Goal: Task Accomplishment & Management: Use online tool/utility

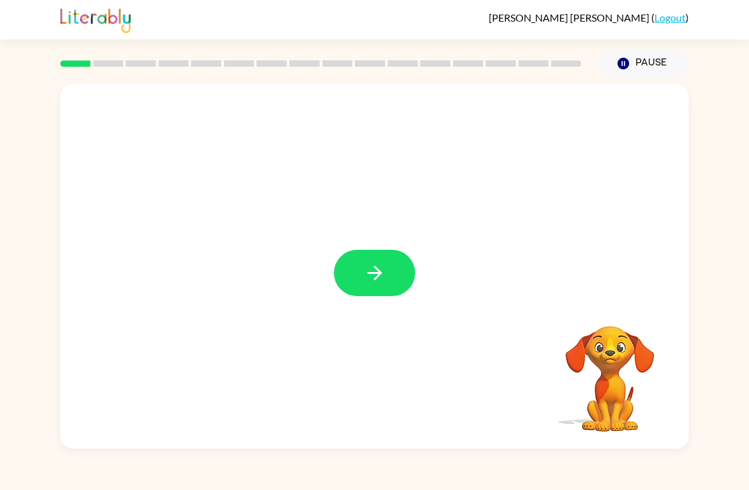
click at [401, 288] on button "button" at bounding box center [374, 273] width 81 height 46
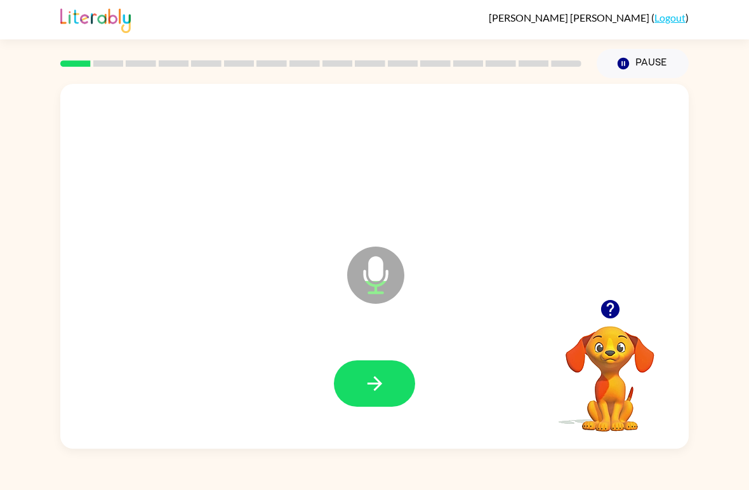
click at [668, 20] on link "Logout" at bounding box center [670, 17] width 31 height 12
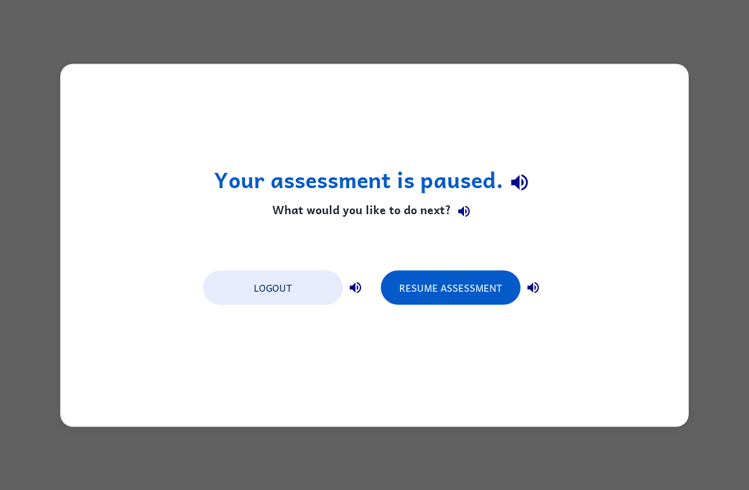
click at [295, 288] on button "Logout" at bounding box center [273, 287] width 140 height 34
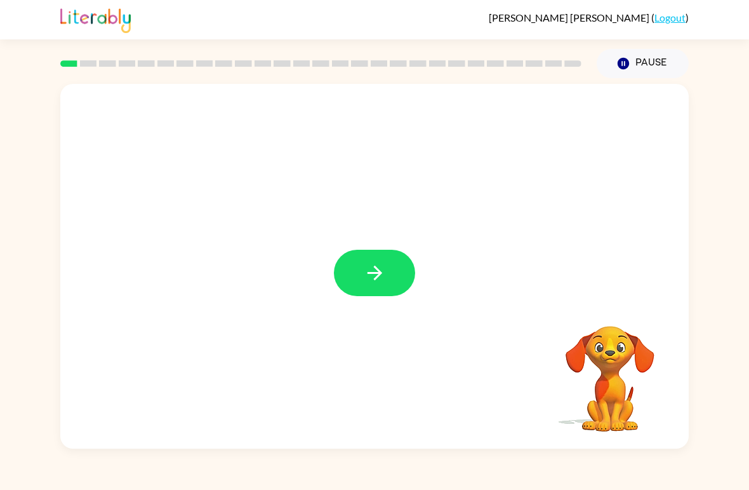
click at [31, 93] on div "Your browser must support playing .mp4 files to use Literably. Please try using…" at bounding box center [374, 263] width 749 height 370
click at [660, 65] on button "Pause Pause" at bounding box center [643, 63] width 92 height 29
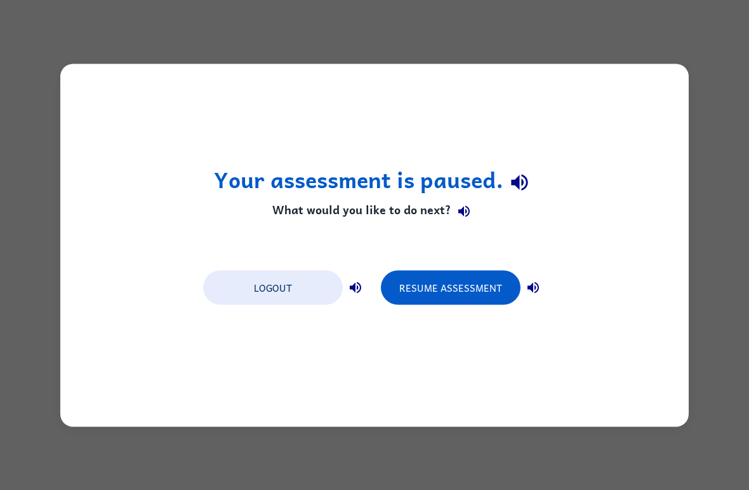
click at [447, 300] on button "Resume Assessment" at bounding box center [451, 287] width 140 height 34
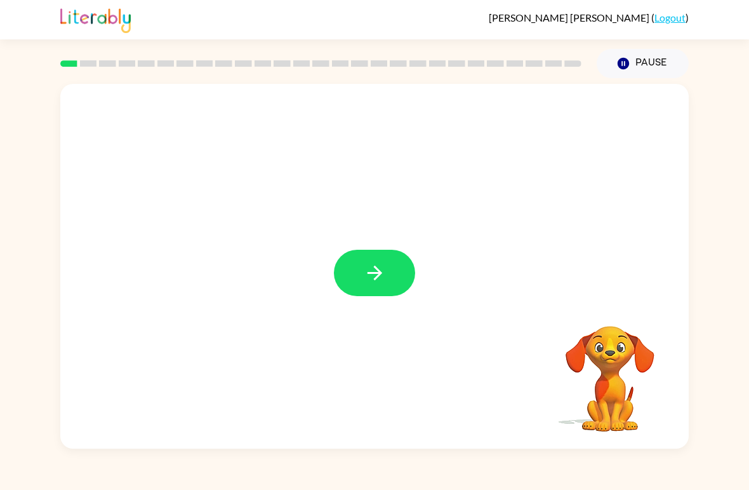
click at [385, 275] on icon "button" at bounding box center [375, 273] width 22 height 22
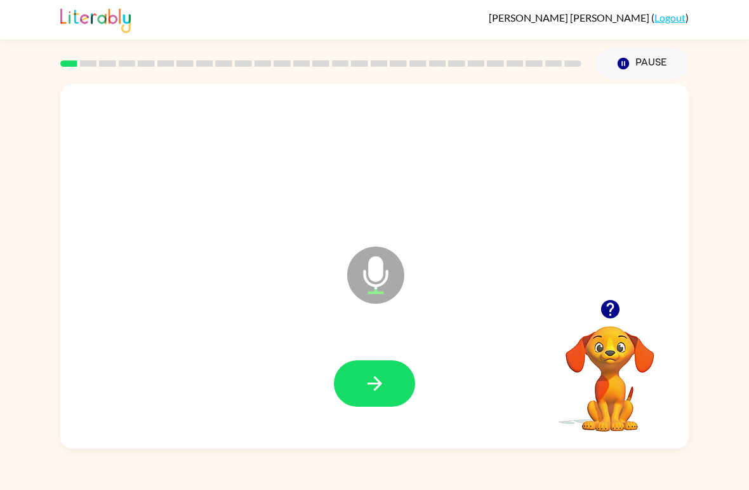
click at [380, 368] on button "button" at bounding box center [374, 383] width 81 height 46
click at [401, 378] on button "button" at bounding box center [374, 383] width 81 height 46
click at [384, 374] on icon "button" at bounding box center [375, 383] width 22 height 22
click at [378, 377] on icon "button" at bounding box center [375, 383] width 22 height 22
click at [386, 382] on button "button" at bounding box center [374, 383] width 81 height 46
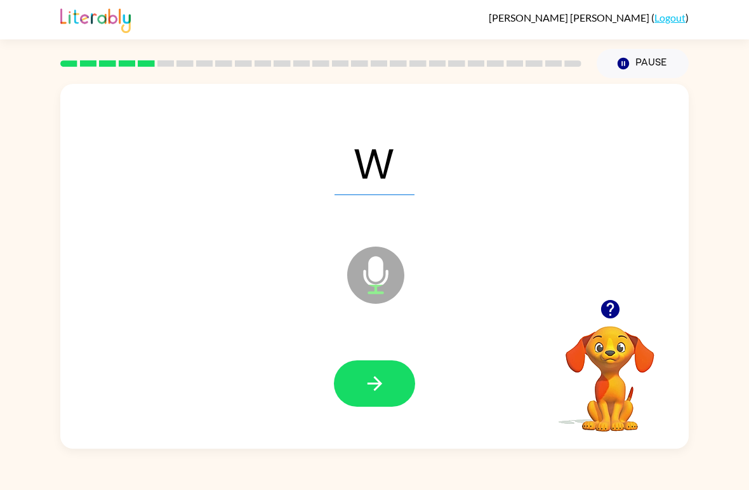
click at [381, 379] on icon "button" at bounding box center [375, 383] width 22 height 22
click at [393, 387] on button "button" at bounding box center [374, 383] width 81 height 46
click at [384, 365] on button "button" at bounding box center [374, 383] width 81 height 46
click at [394, 389] on button "button" at bounding box center [374, 383] width 81 height 46
click at [387, 373] on button "button" at bounding box center [374, 383] width 81 height 46
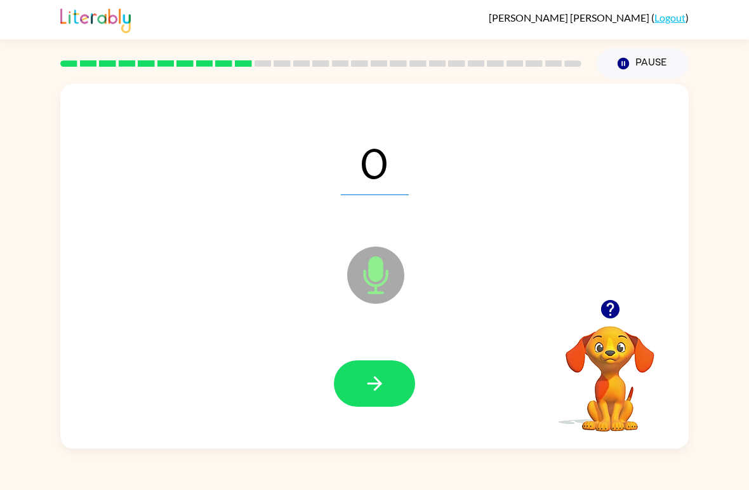
click at [361, 395] on button "button" at bounding box center [374, 383] width 81 height 46
click at [352, 375] on button "button" at bounding box center [374, 383] width 81 height 46
click at [398, 373] on button "button" at bounding box center [374, 383] width 81 height 46
click at [367, 387] on icon "button" at bounding box center [375, 383] width 22 height 22
click at [352, 367] on button "button" at bounding box center [374, 383] width 81 height 46
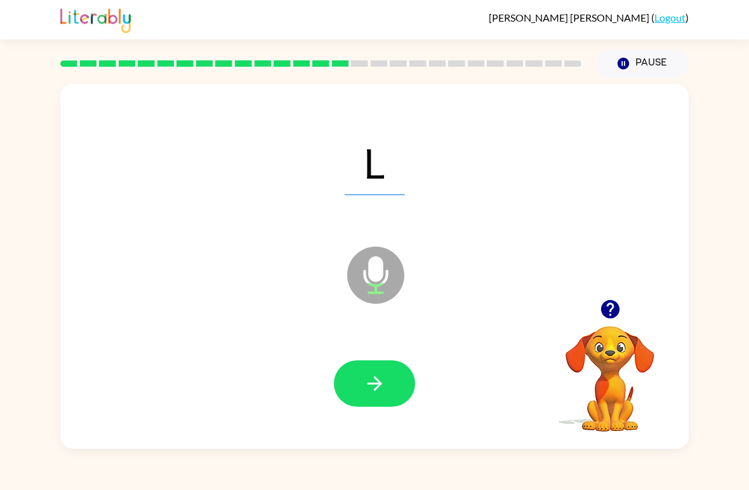
click at [379, 372] on button "button" at bounding box center [374, 383] width 81 height 46
click at [399, 378] on button "button" at bounding box center [374, 383] width 81 height 46
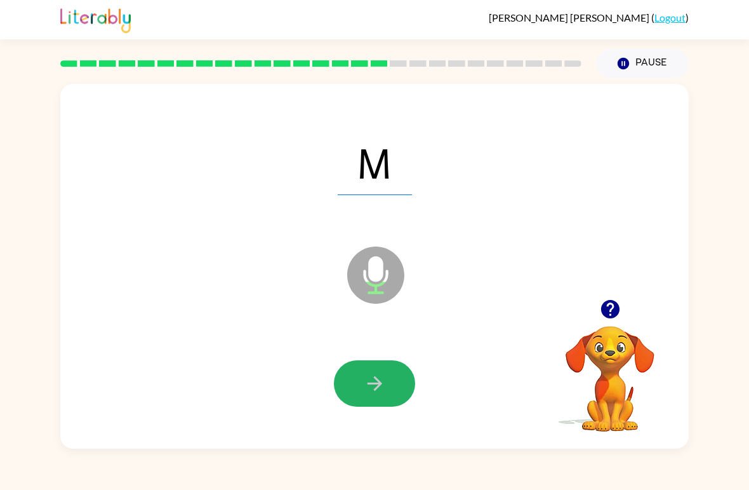
click at [411, 393] on button "button" at bounding box center [374, 383] width 81 height 46
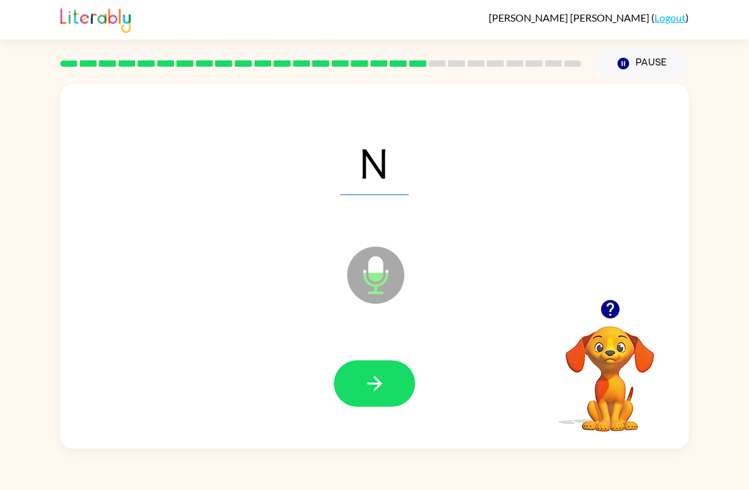
click at [385, 382] on icon "button" at bounding box center [375, 383] width 22 height 22
click at [390, 375] on button "button" at bounding box center [374, 383] width 81 height 46
click at [398, 406] on button "button" at bounding box center [374, 383] width 81 height 46
click at [413, 391] on button "button" at bounding box center [374, 383] width 81 height 46
click at [399, 393] on button "button" at bounding box center [374, 383] width 81 height 46
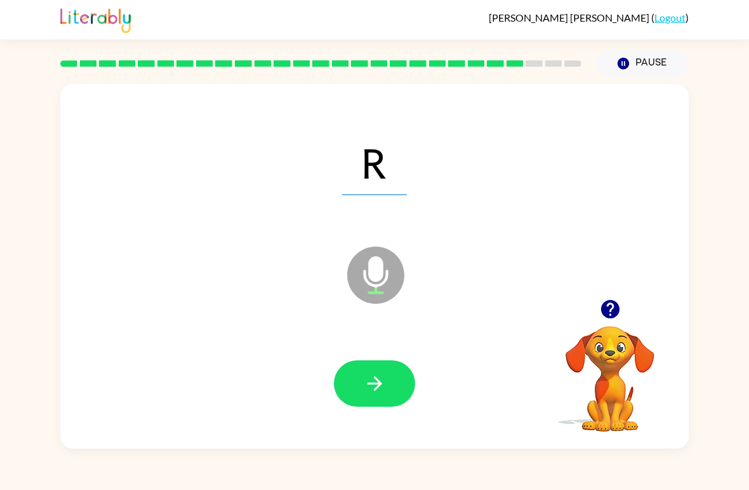
click at [413, 389] on button "button" at bounding box center [374, 383] width 81 height 46
click at [406, 379] on button "button" at bounding box center [374, 383] width 81 height 46
click at [406, 385] on button "button" at bounding box center [374, 383] width 81 height 46
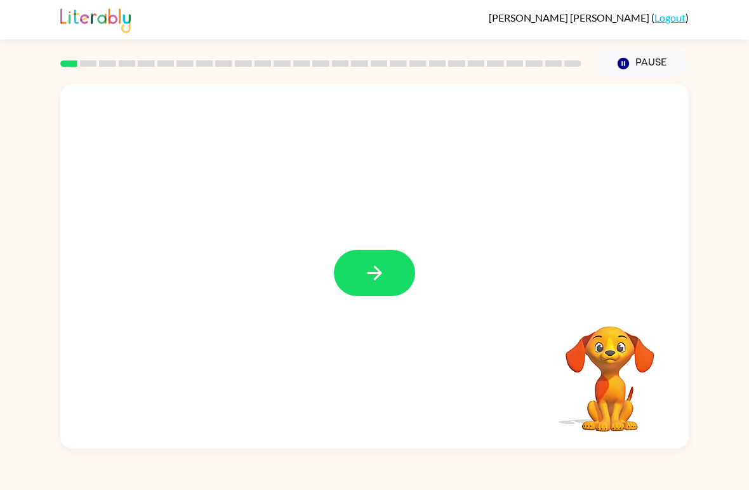
click at [392, 270] on button "button" at bounding box center [374, 273] width 81 height 46
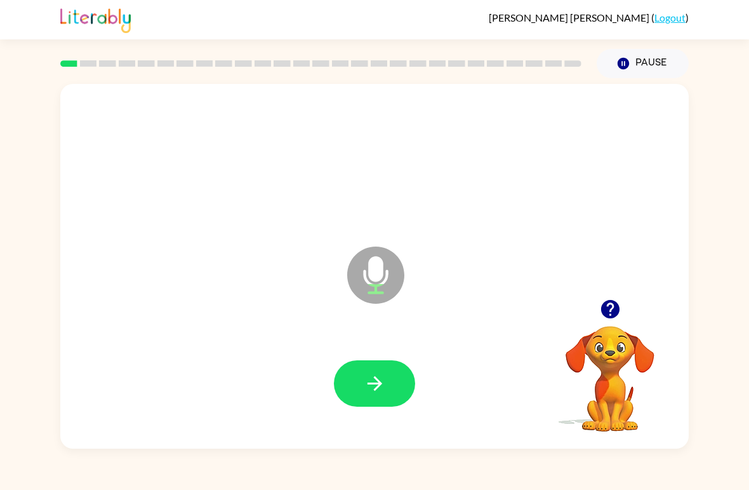
click at [385, 393] on icon "button" at bounding box center [375, 383] width 22 height 22
click at [386, 396] on button "button" at bounding box center [374, 383] width 81 height 46
click at [390, 393] on button "button" at bounding box center [374, 383] width 81 height 46
click at [372, 398] on button "button" at bounding box center [374, 383] width 81 height 46
click at [370, 380] on icon "button" at bounding box center [375, 383] width 22 height 22
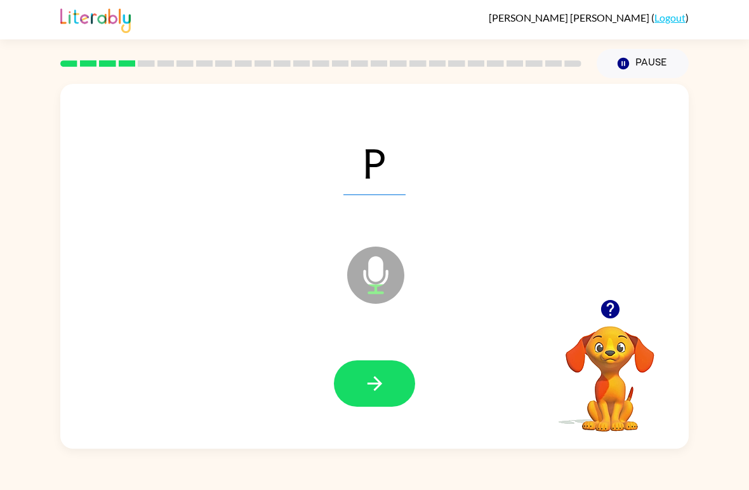
click at [373, 387] on icon "button" at bounding box center [375, 383] width 22 height 22
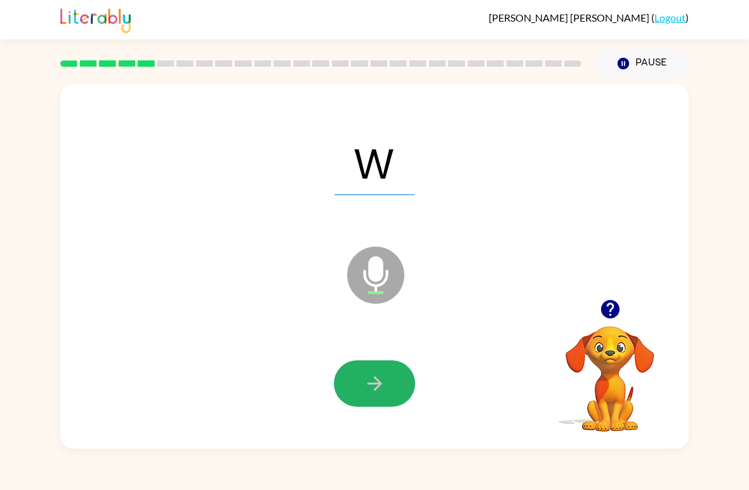
click at [373, 394] on icon "button" at bounding box center [375, 383] width 22 height 22
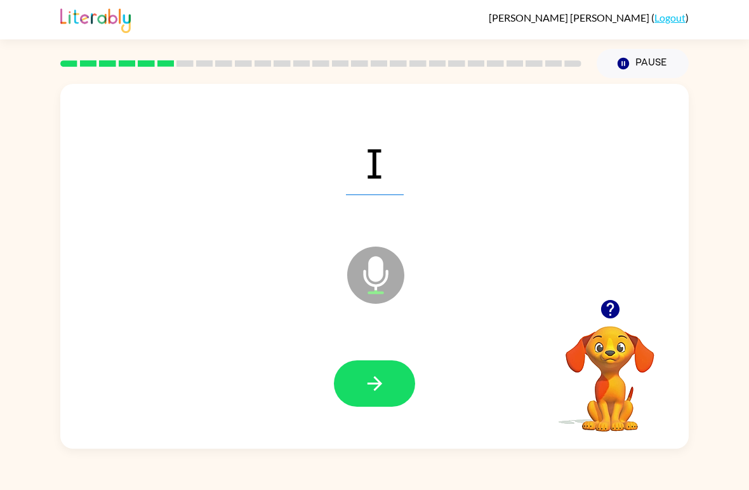
click at [385, 379] on icon "button" at bounding box center [375, 383] width 22 height 22
click at [348, 405] on button "button" at bounding box center [374, 383] width 81 height 46
click at [368, 401] on button "button" at bounding box center [374, 383] width 81 height 46
click at [369, 379] on icon "button" at bounding box center [375, 383] width 22 height 22
click at [393, 372] on button "button" at bounding box center [374, 383] width 81 height 46
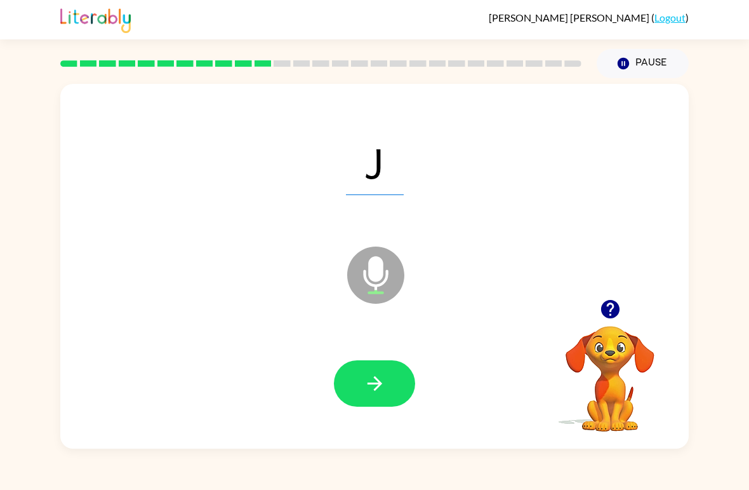
click at [349, 373] on button "button" at bounding box center [374, 383] width 81 height 46
click at [377, 387] on icon "button" at bounding box center [374, 383] width 15 height 15
click at [399, 384] on button "button" at bounding box center [374, 383] width 81 height 46
click at [357, 396] on button "button" at bounding box center [374, 383] width 81 height 46
click at [375, 398] on button "button" at bounding box center [374, 383] width 81 height 46
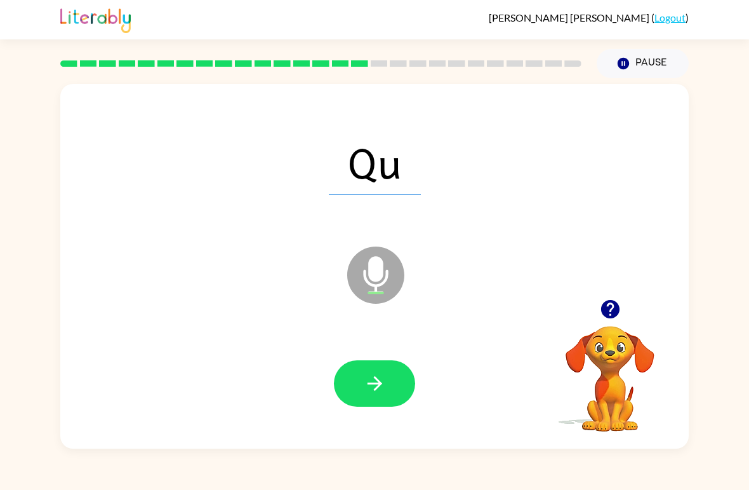
click at [392, 388] on button "button" at bounding box center [374, 383] width 81 height 46
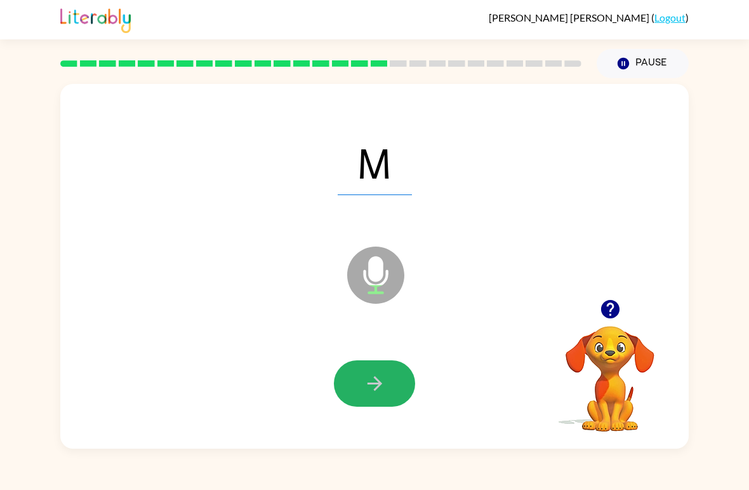
click at [369, 396] on button "button" at bounding box center [374, 383] width 81 height 46
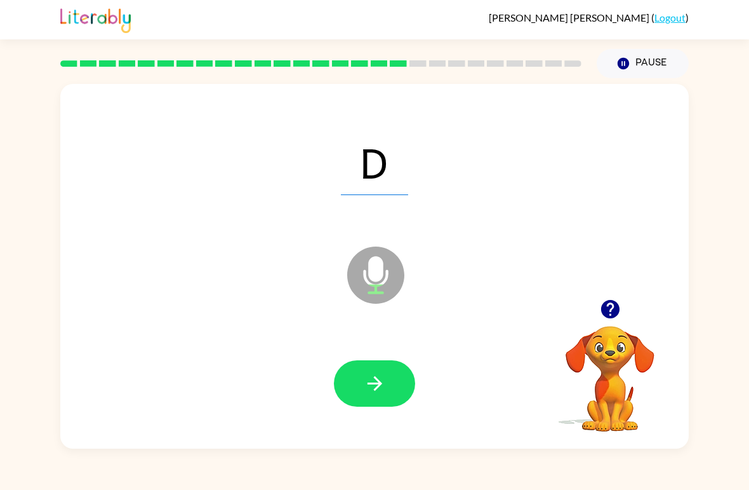
click at [394, 381] on button "button" at bounding box center [374, 383] width 81 height 46
click at [382, 406] on button "button" at bounding box center [374, 383] width 81 height 46
click at [386, 403] on button "button" at bounding box center [374, 383] width 81 height 46
click at [380, 388] on icon "button" at bounding box center [375, 383] width 22 height 22
click at [363, 375] on button "button" at bounding box center [374, 383] width 81 height 46
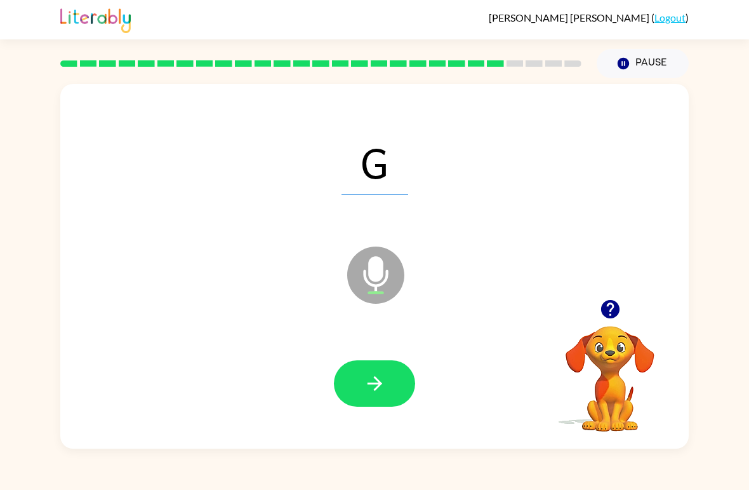
click at [391, 397] on button "button" at bounding box center [374, 383] width 81 height 46
click at [377, 398] on button "button" at bounding box center [374, 383] width 81 height 46
click at [373, 387] on icon "button" at bounding box center [375, 383] width 22 height 22
click at [403, 388] on button "button" at bounding box center [374, 383] width 81 height 46
